Goal: Navigation & Orientation: Find specific page/section

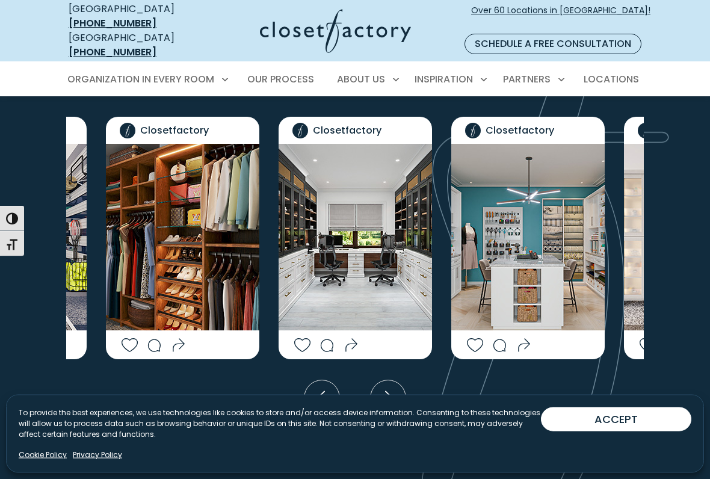
scroll to position [2101, 0]
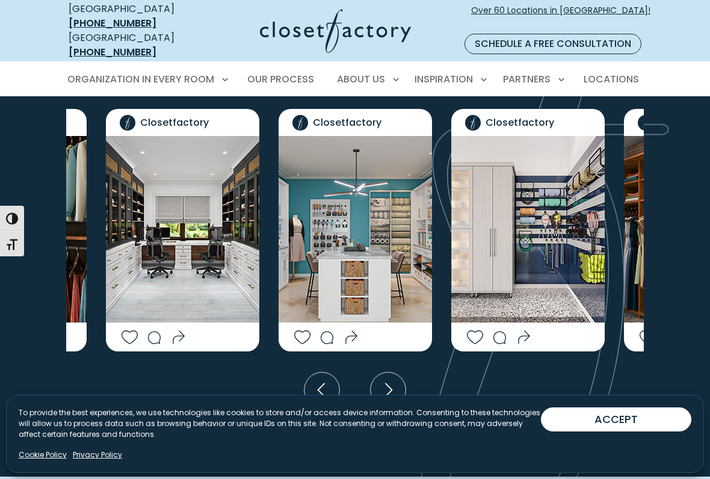
click at [346, 267] on img "Social Grid" at bounding box center [355, 229] width 153 height 186
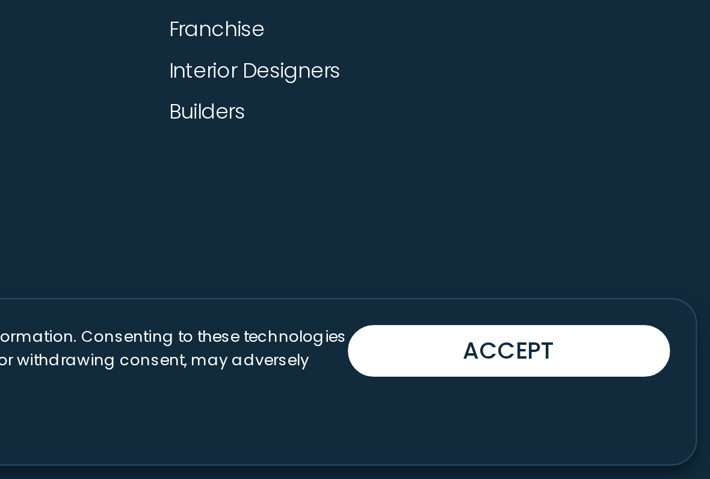
scroll to position [3647, 0]
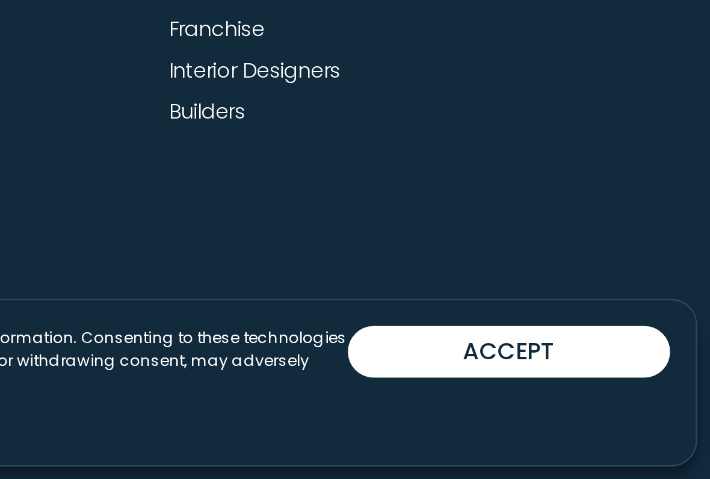
click at [457, 281] on link "Interior Designers" at bounding box center [497, 288] width 80 height 14
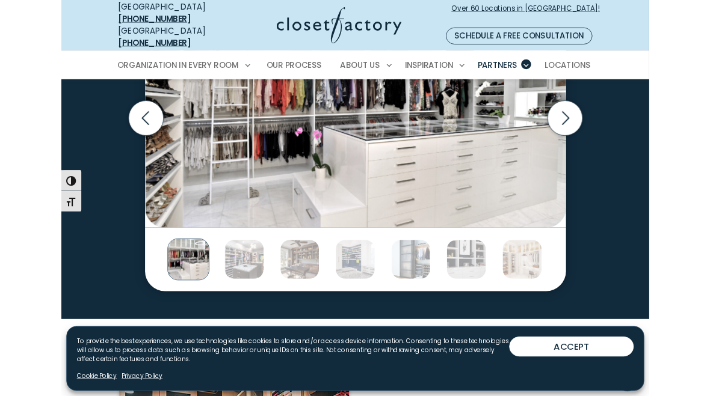
scroll to position [1927, 0]
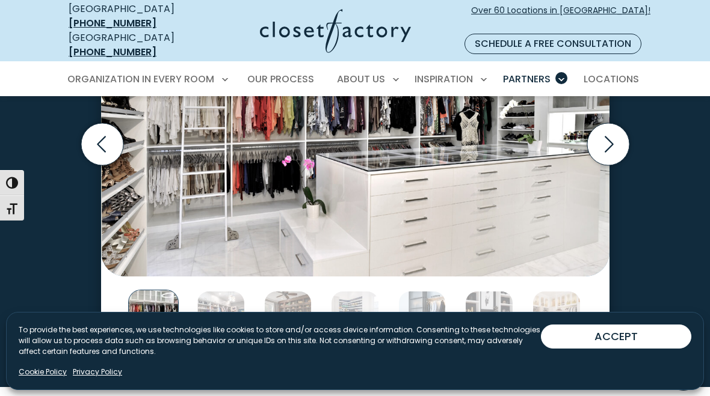
click at [99, 165] on icon "Previous slide" at bounding box center [102, 144] width 42 height 42
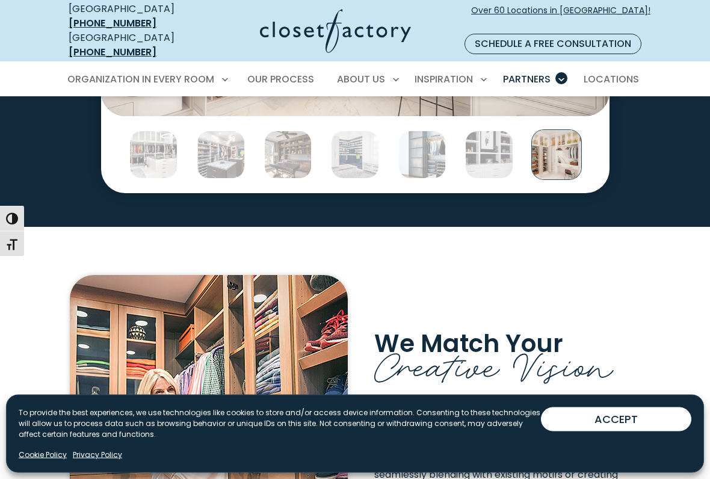
scroll to position [2087, 0]
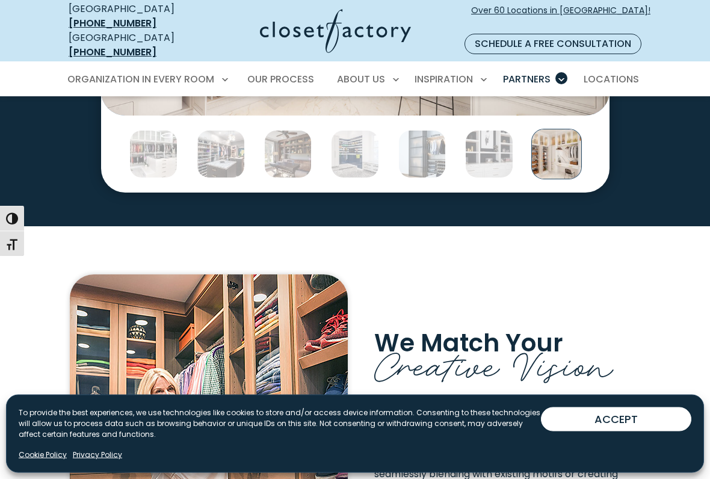
click at [146, 179] on img "Thumbnail Gallery" at bounding box center [153, 155] width 48 height 48
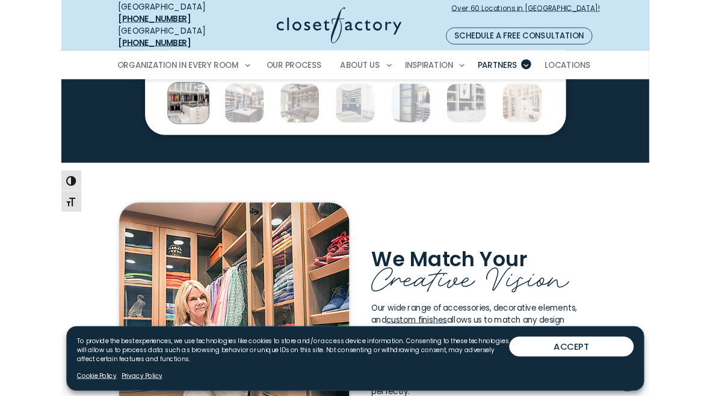
scroll to position [2116, 0]
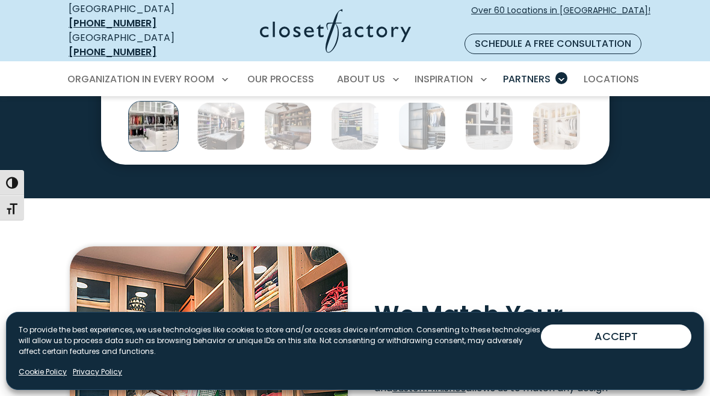
click at [217, 150] on img "Thumbnail Gallery" at bounding box center [221, 126] width 48 height 48
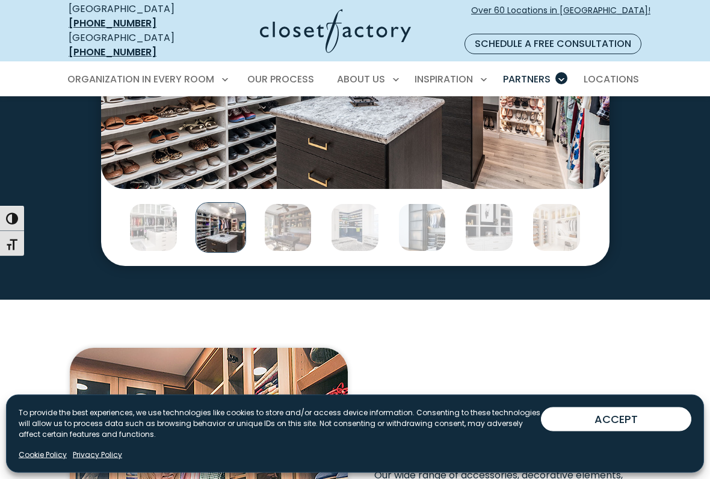
scroll to position [2015, 0]
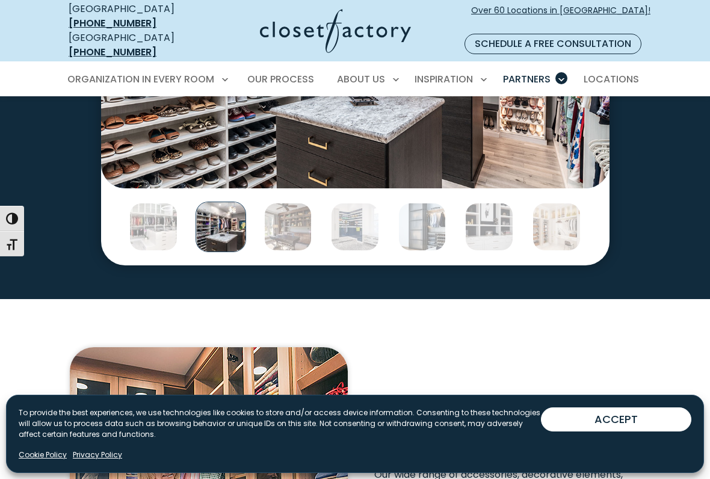
click at [277, 251] on img "Thumbnail Gallery" at bounding box center [288, 227] width 48 height 48
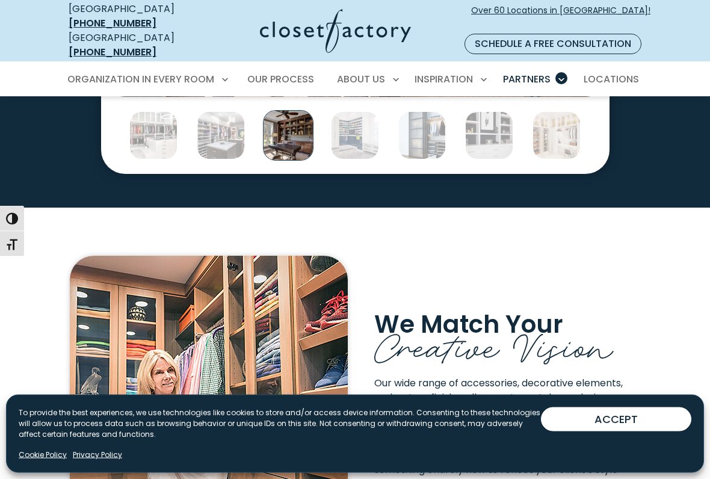
scroll to position [2107, 0]
click at [425, 159] on img "Thumbnail Gallery" at bounding box center [422, 135] width 48 height 48
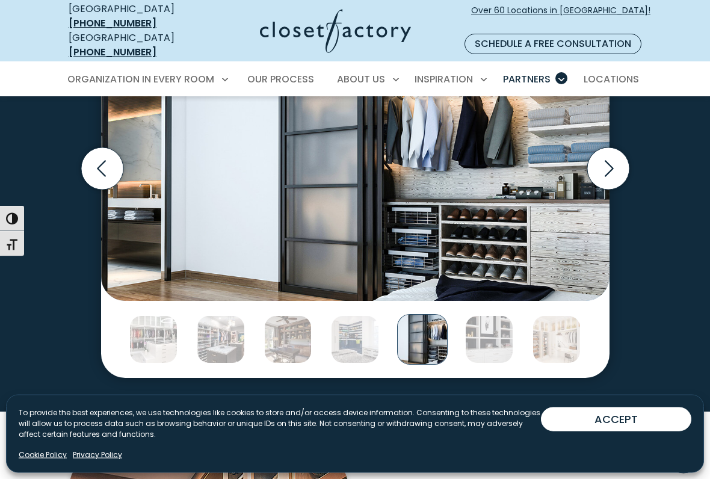
scroll to position [1903, 0]
click at [498, 362] on img "Thumbnail Gallery" at bounding box center [489, 339] width 48 height 48
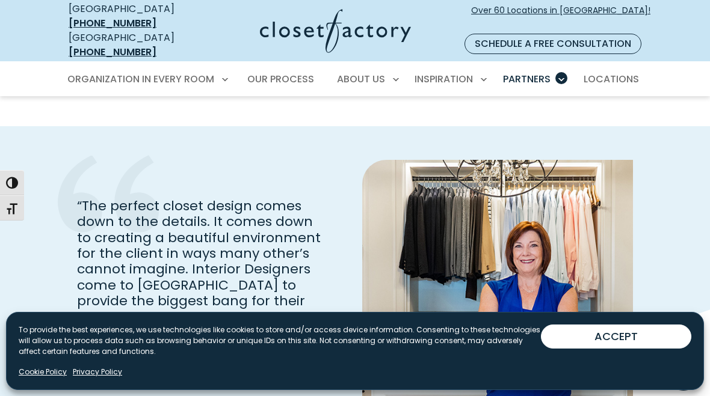
scroll to position [2584, 0]
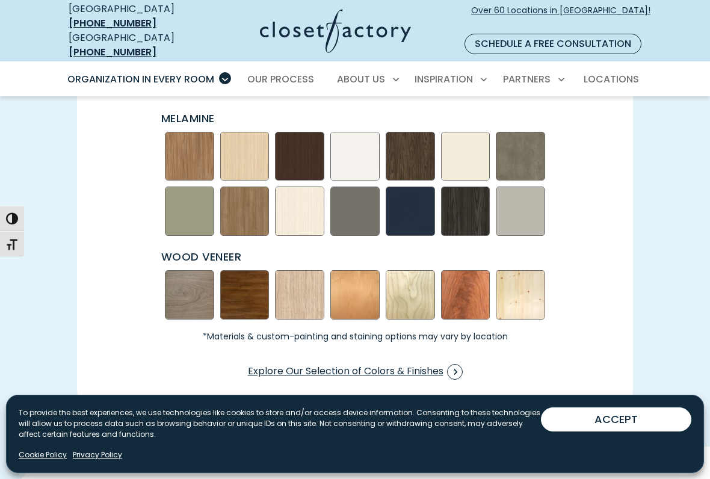
scroll to position [1609, 0]
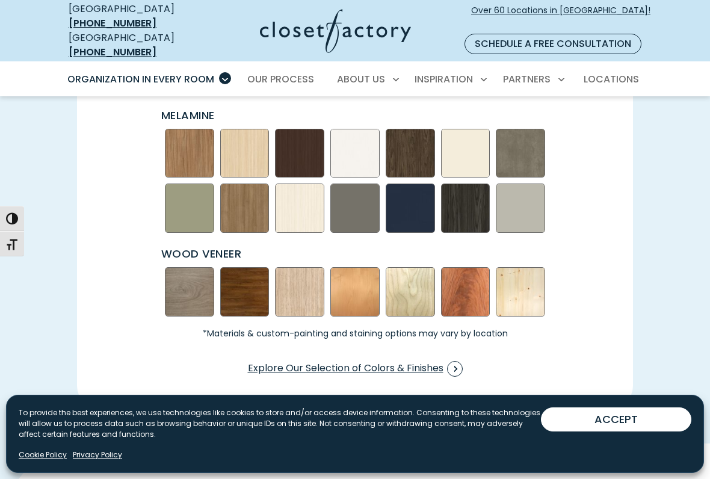
click at [102, 245] on div "Just Some of Our Most Popular Finishes Melamine" at bounding box center [355, 222] width 570 height 318
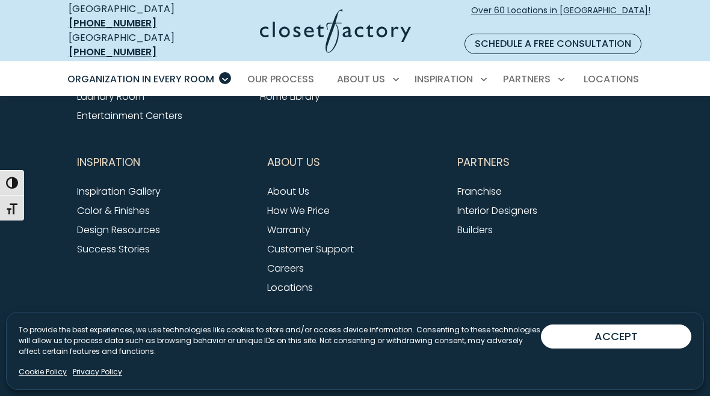
scroll to position [4083, 0]
